Goal: Task Accomplishment & Management: Use online tool/utility

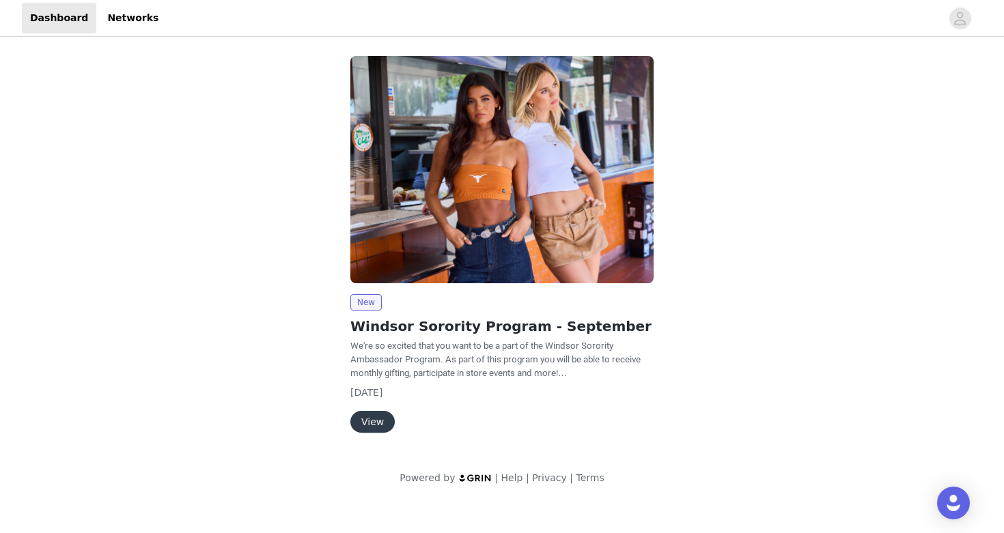
click at [376, 421] on button "View" at bounding box center [372, 422] width 44 height 22
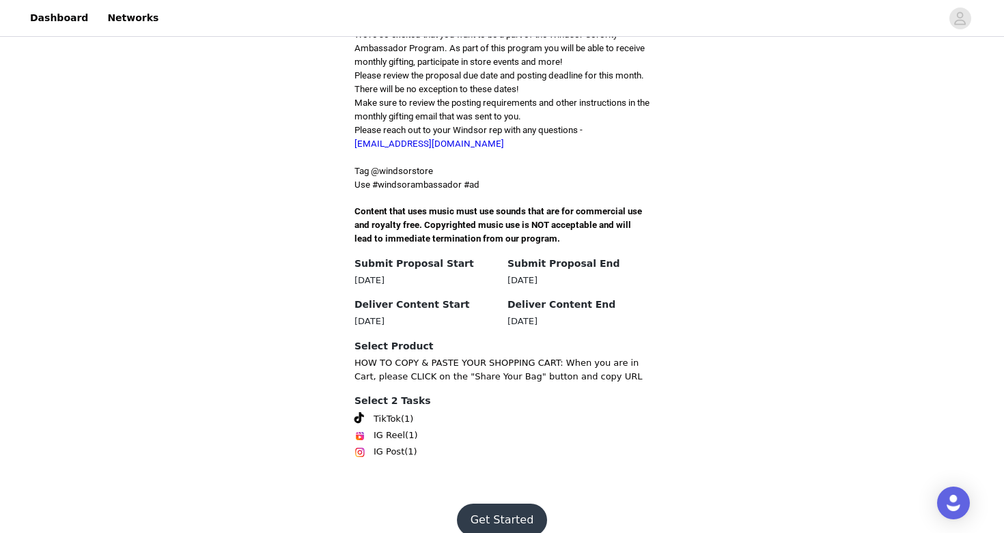
scroll to position [369, 0]
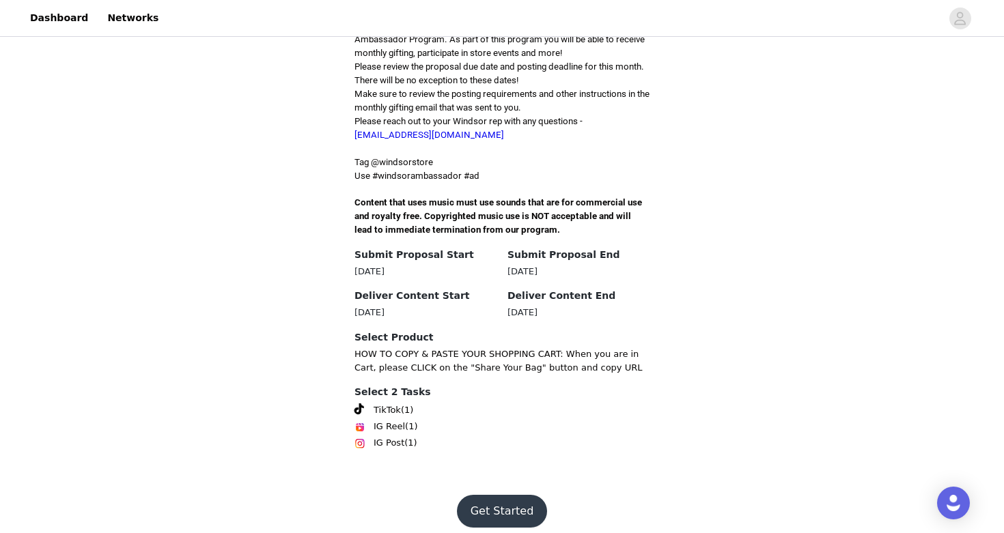
click at [513, 496] on button "Get Started" at bounding box center [502, 511] width 91 height 33
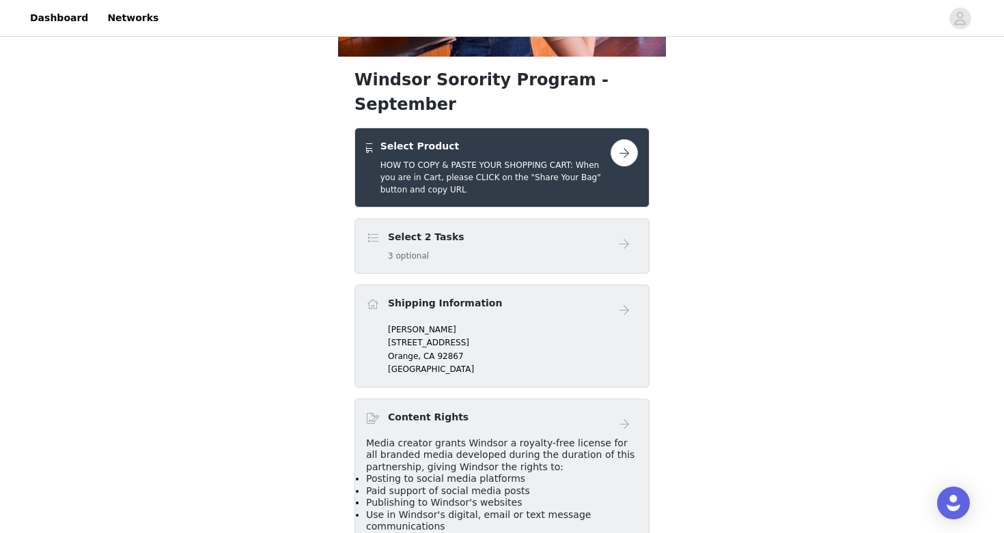
scroll to position [193, 0]
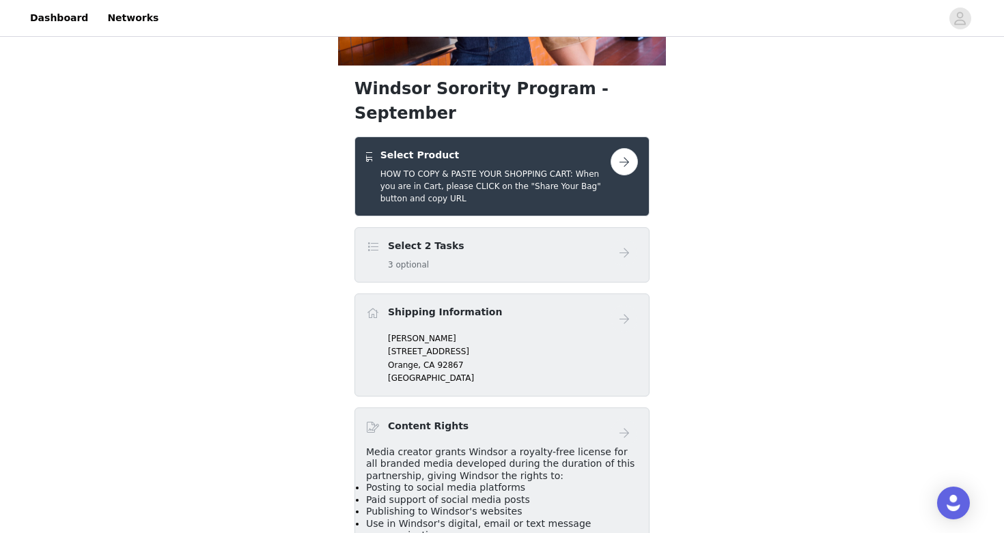
click at [621, 148] on button "button" at bounding box center [623, 161] width 27 height 27
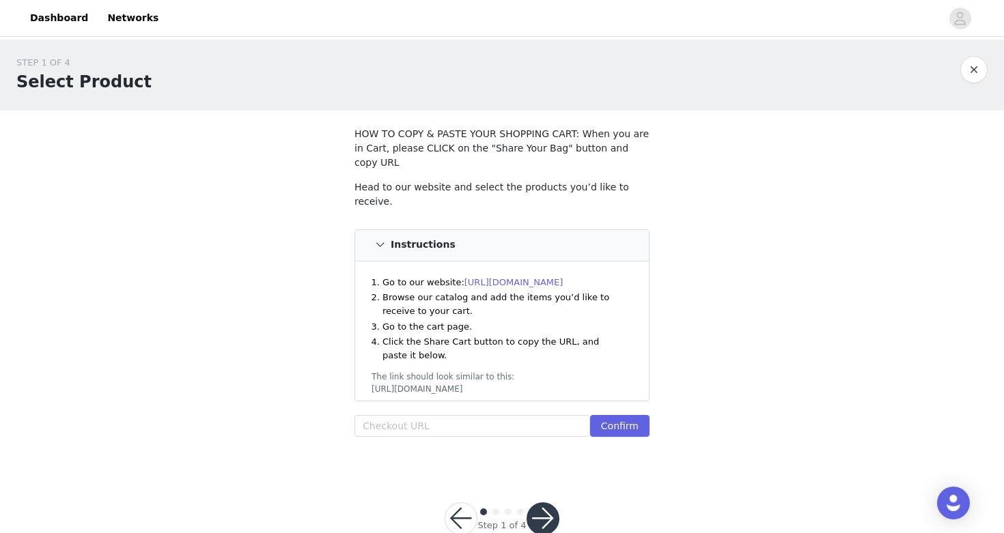
click at [523, 277] on link "[URL][DOMAIN_NAME]" at bounding box center [513, 282] width 99 height 10
